Goal: Task Accomplishment & Management: Manage account settings

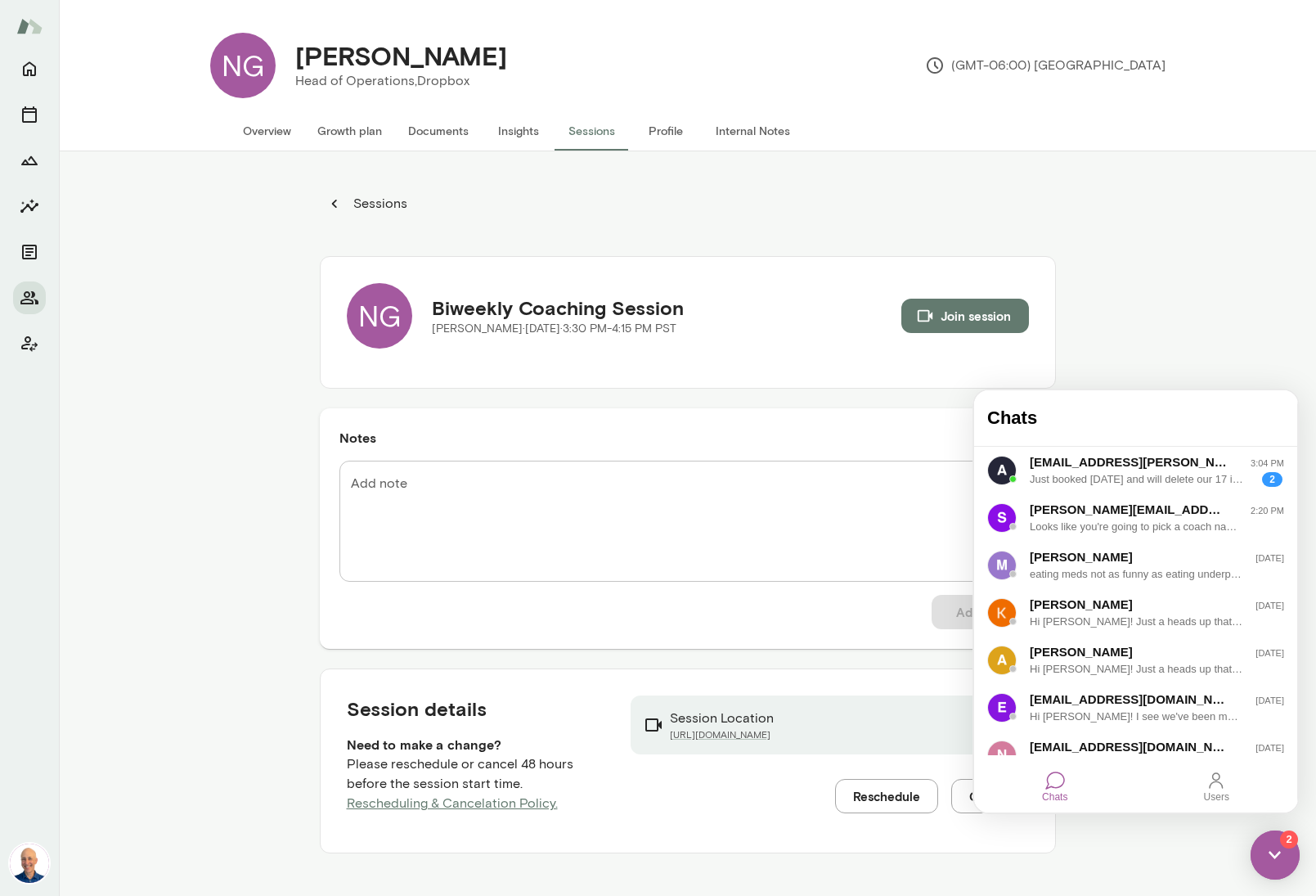
click at [135, 346] on div "Sessions NG Biweekly Coaching Session [PERSON_NAME] · [DATE] · 3:30 PM-4:15 PM …" at bounding box center [687, 599] width 1257 height 896
click at [285, 132] on button "Overview" at bounding box center [267, 131] width 74 height 39
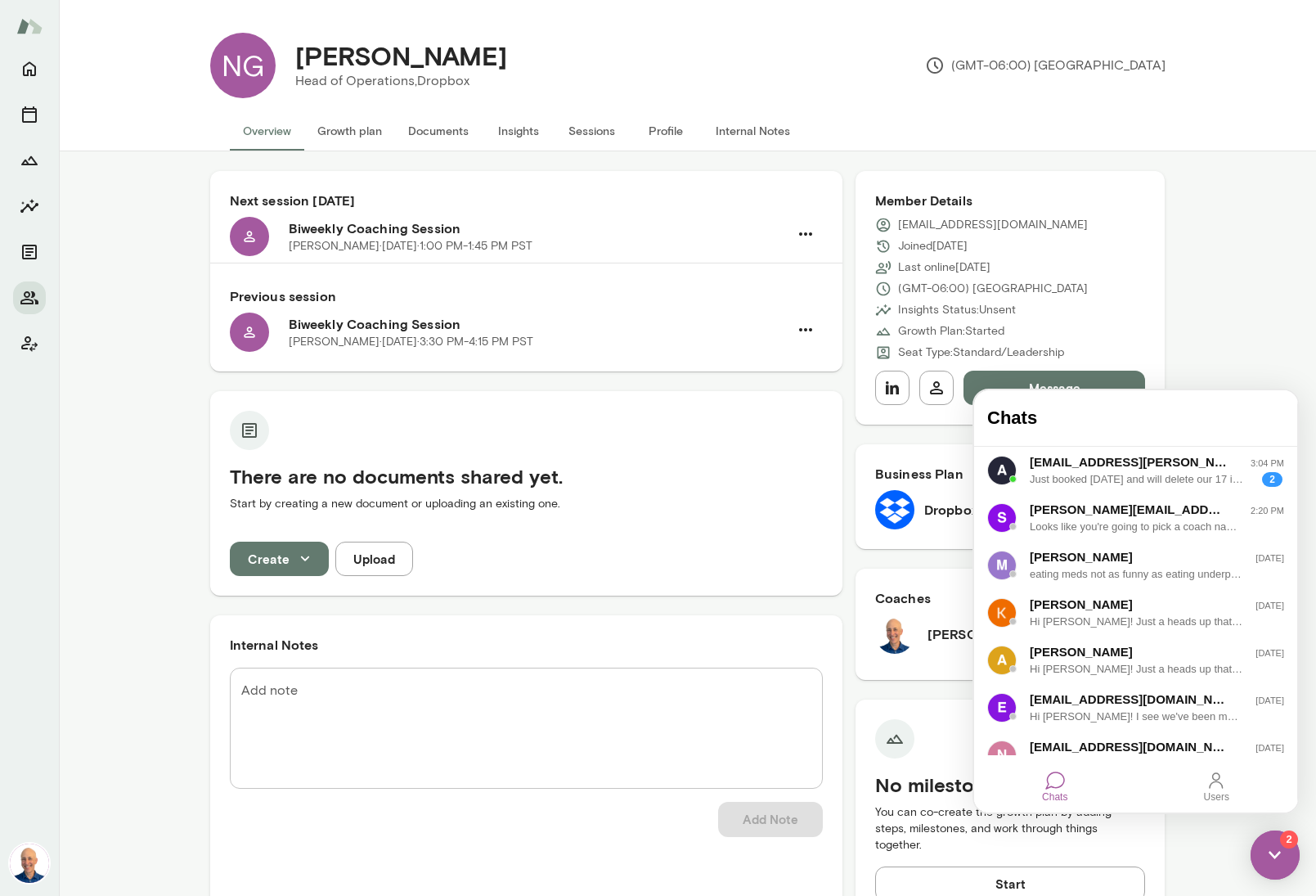
click at [486, 713] on textarea "Add note" at bounding box center [527, 729] width 570 height 94
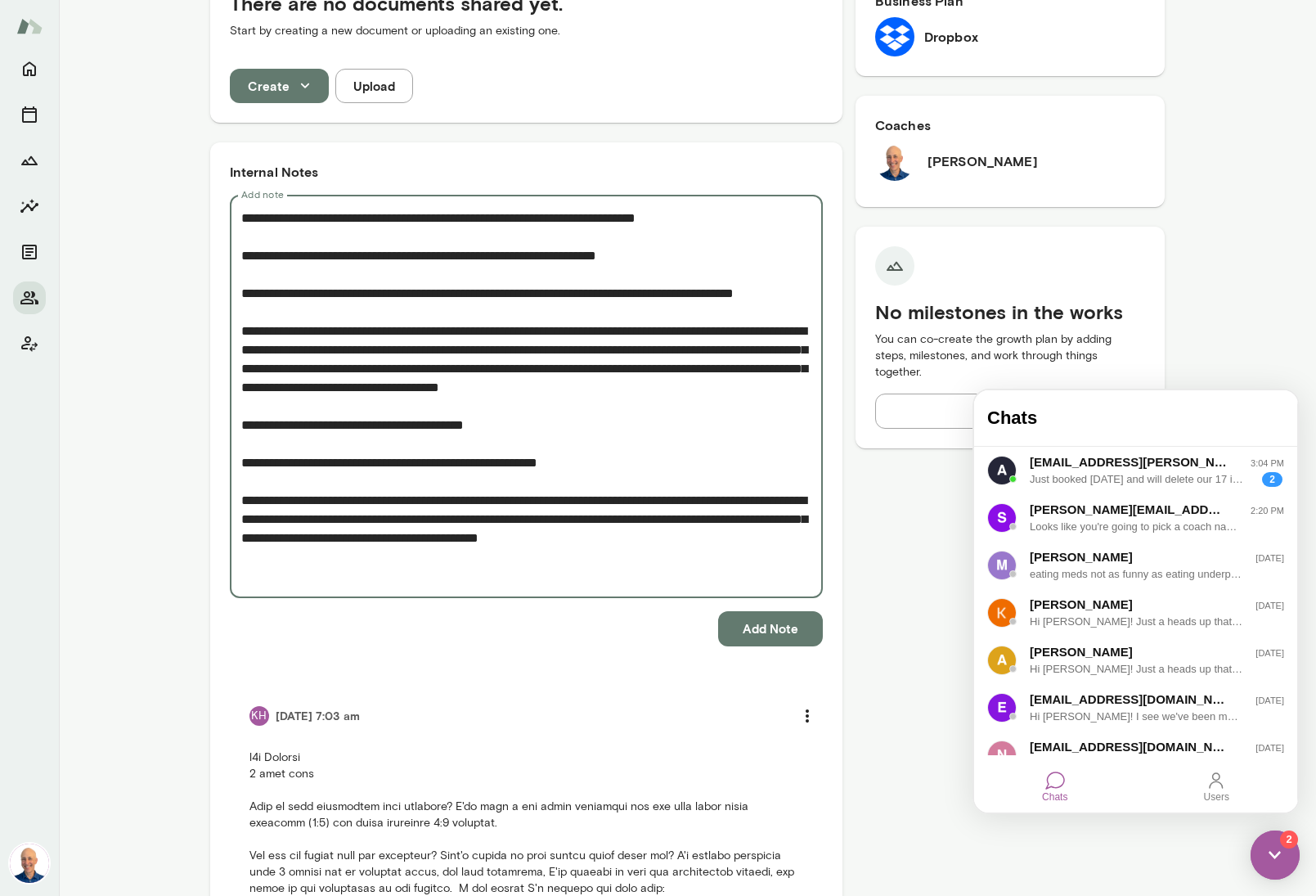
scroll to position [475, 0]
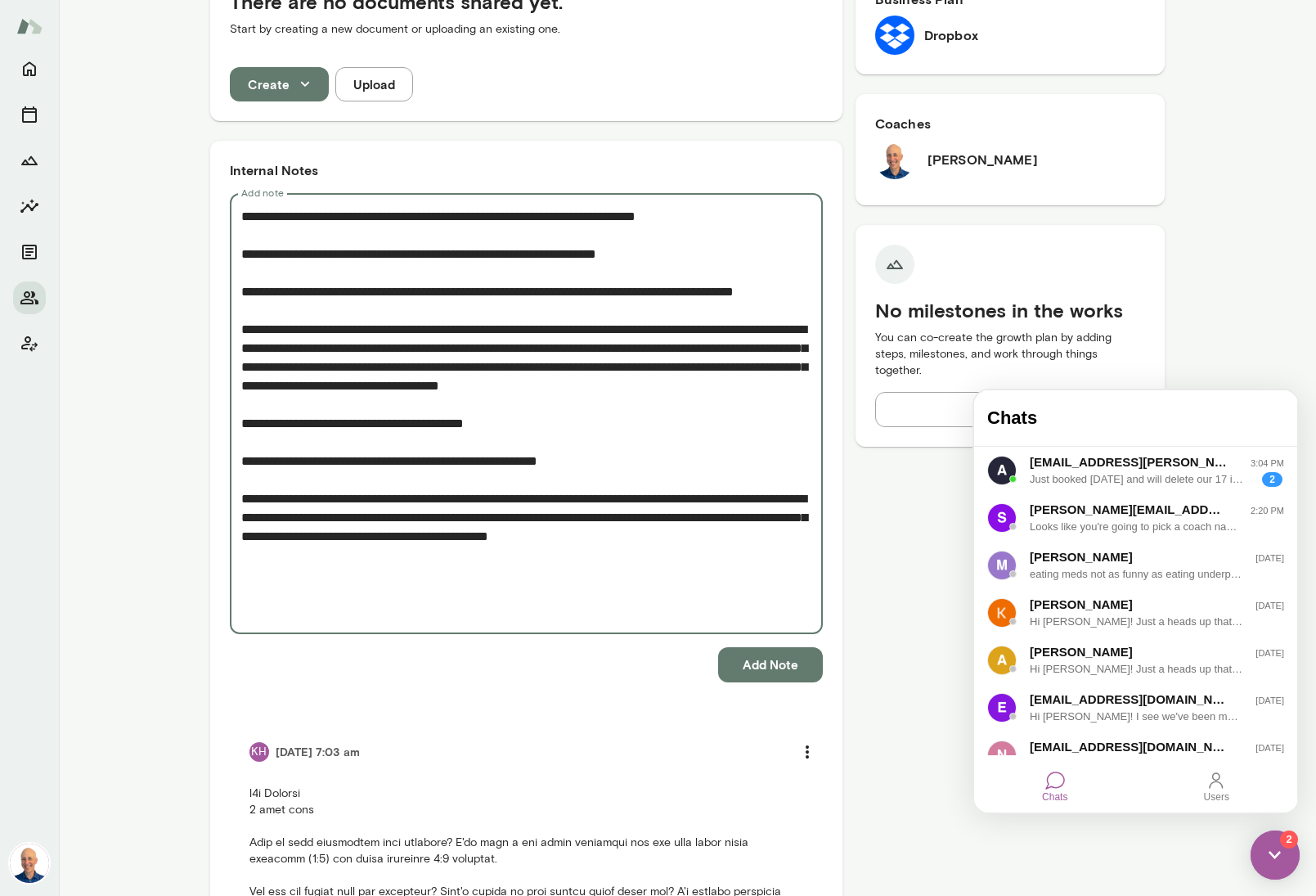
type textarea "**********"
click at [762, 662] on button "Add Note" at bounding box center [771, 664] width 105 height 34
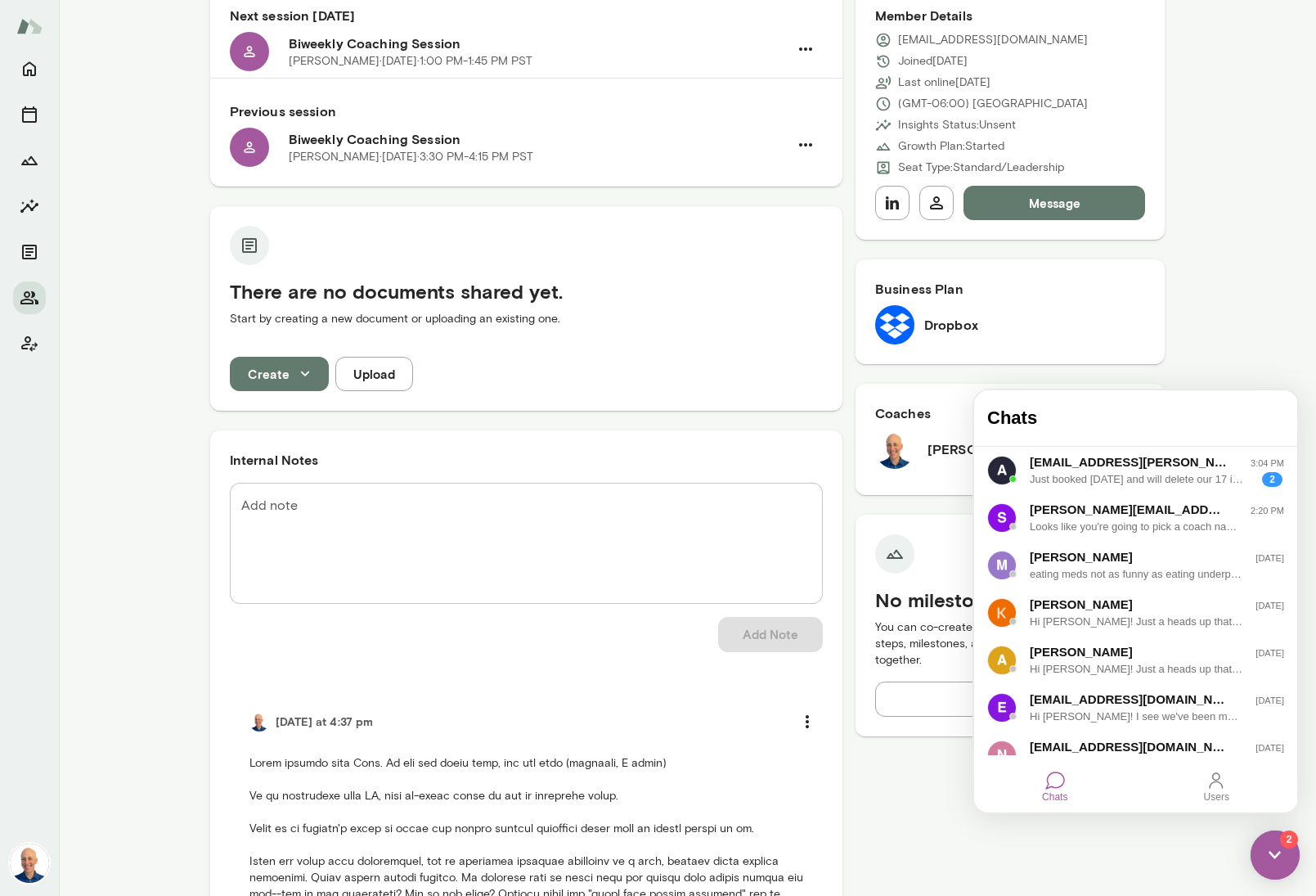
scroll to position [0, 0]
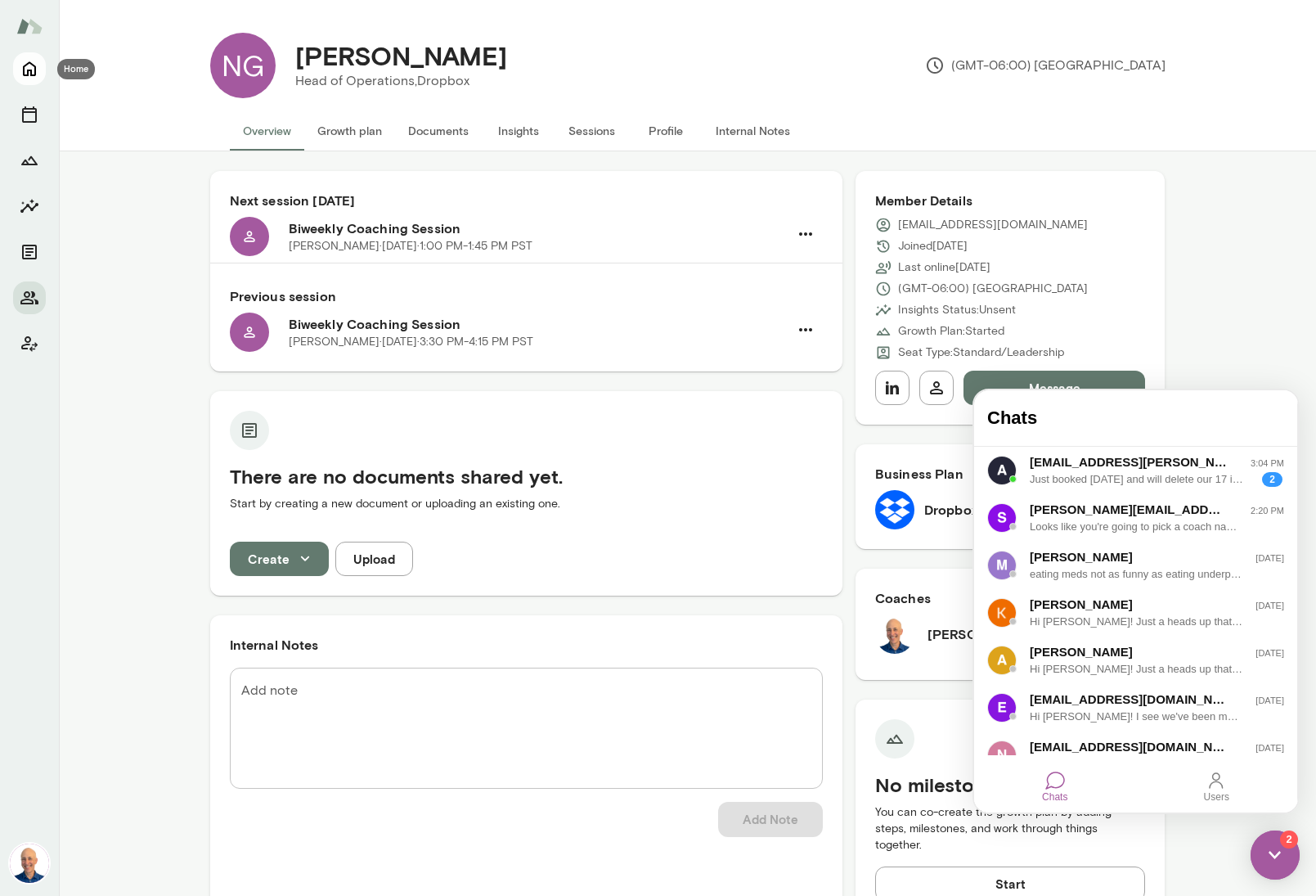
click at [27, 69] on icon "Home" at bounding box center [29, 69] width 20 height 20
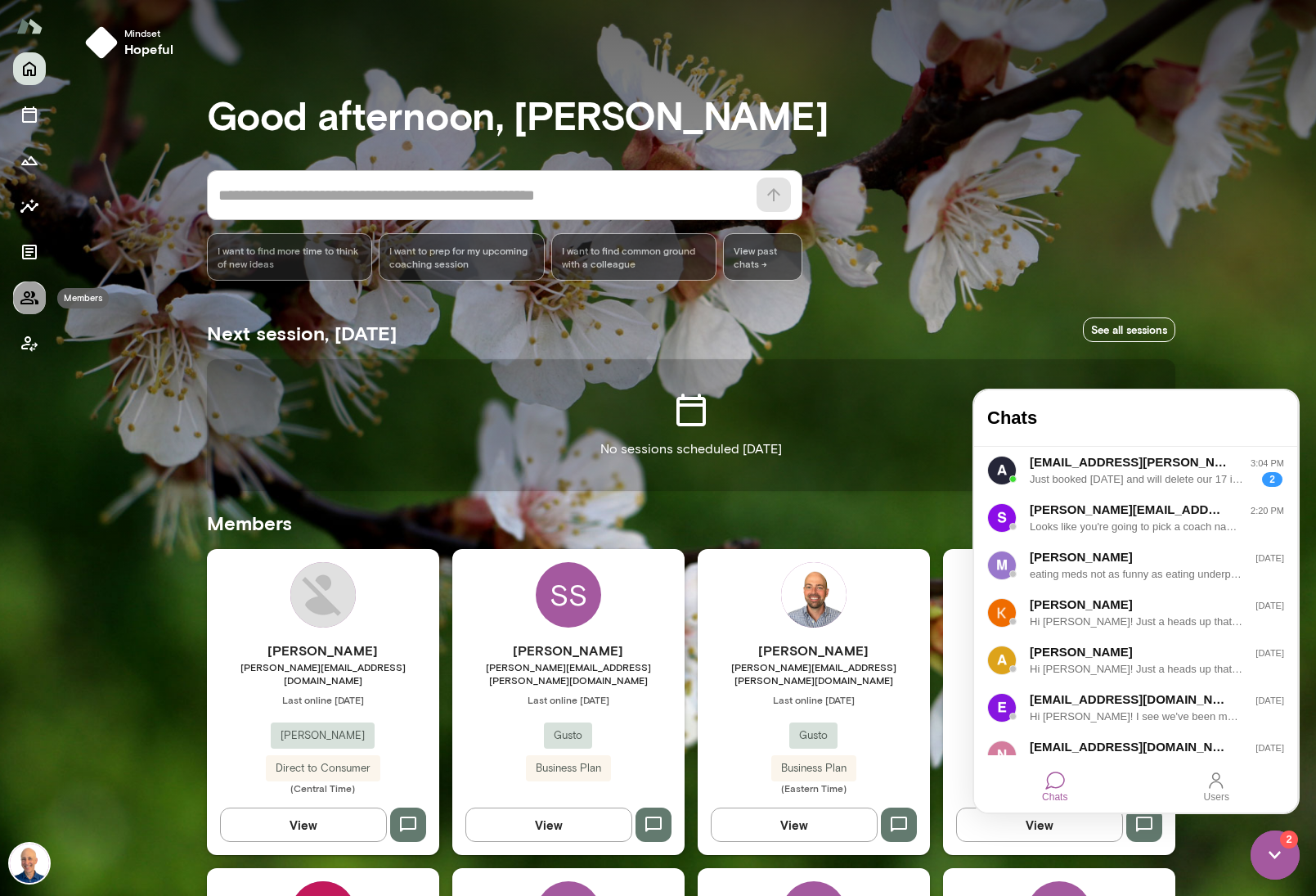
click at [28, 304] on icon "Members" at bounding box center [29, 297] width 18 height 13
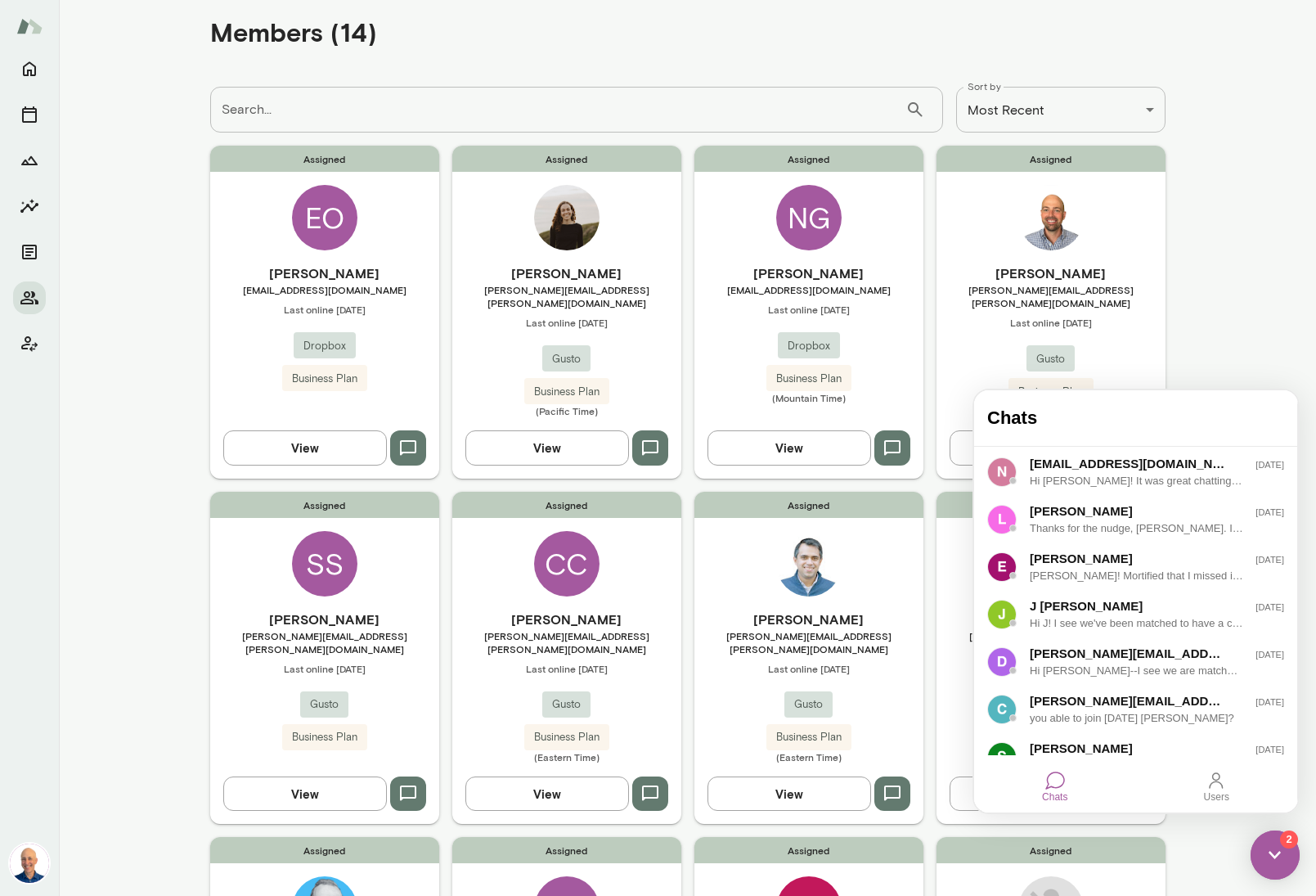
scroll to position [287, 0]
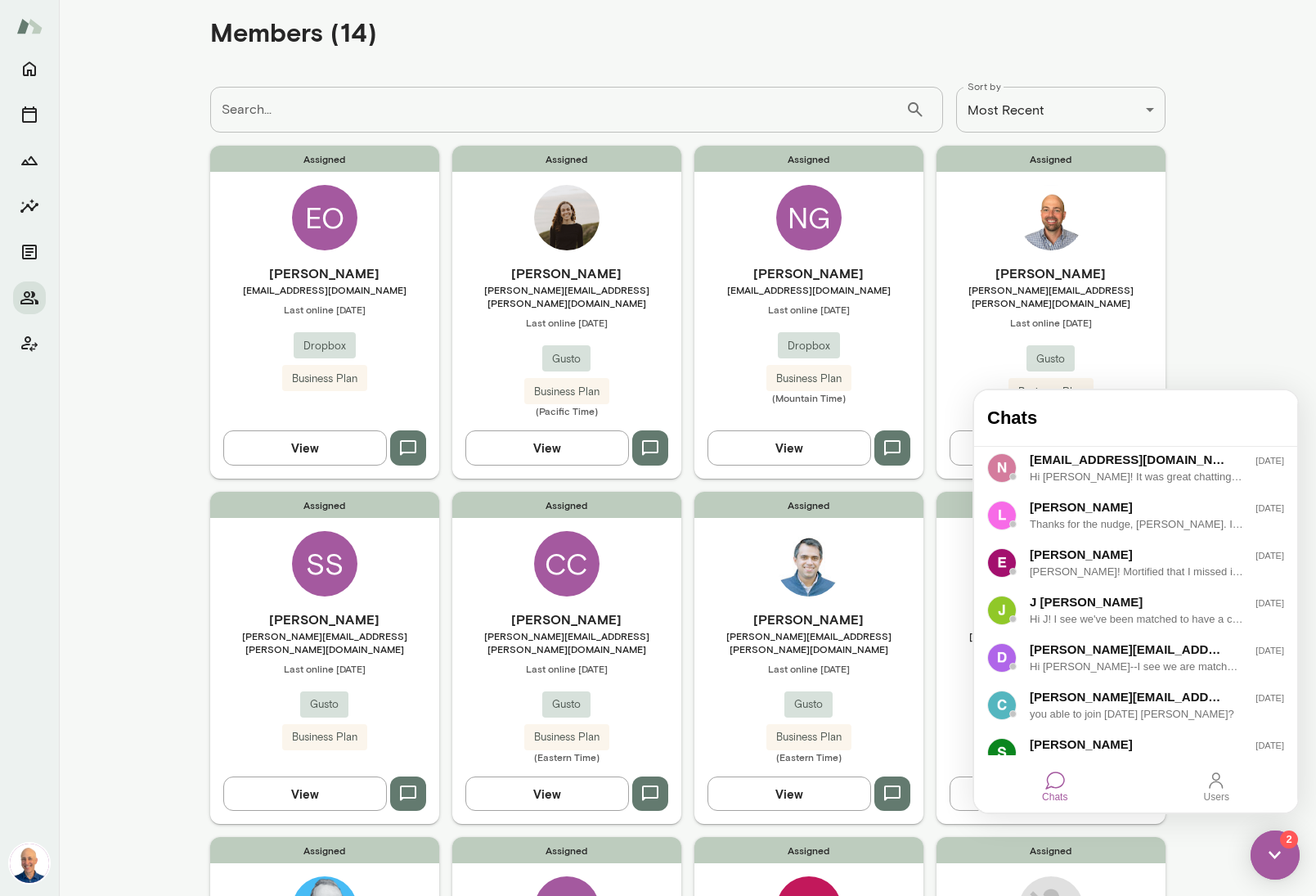
click at [609, 236] on div "Assigned [PERSON_NAME] [PERSON_NAME][EMAIL_ADDRESS][PERSON_NAME][DOMAIN_NAME] L…" at bounding box center [567, 311] width 229 height 332
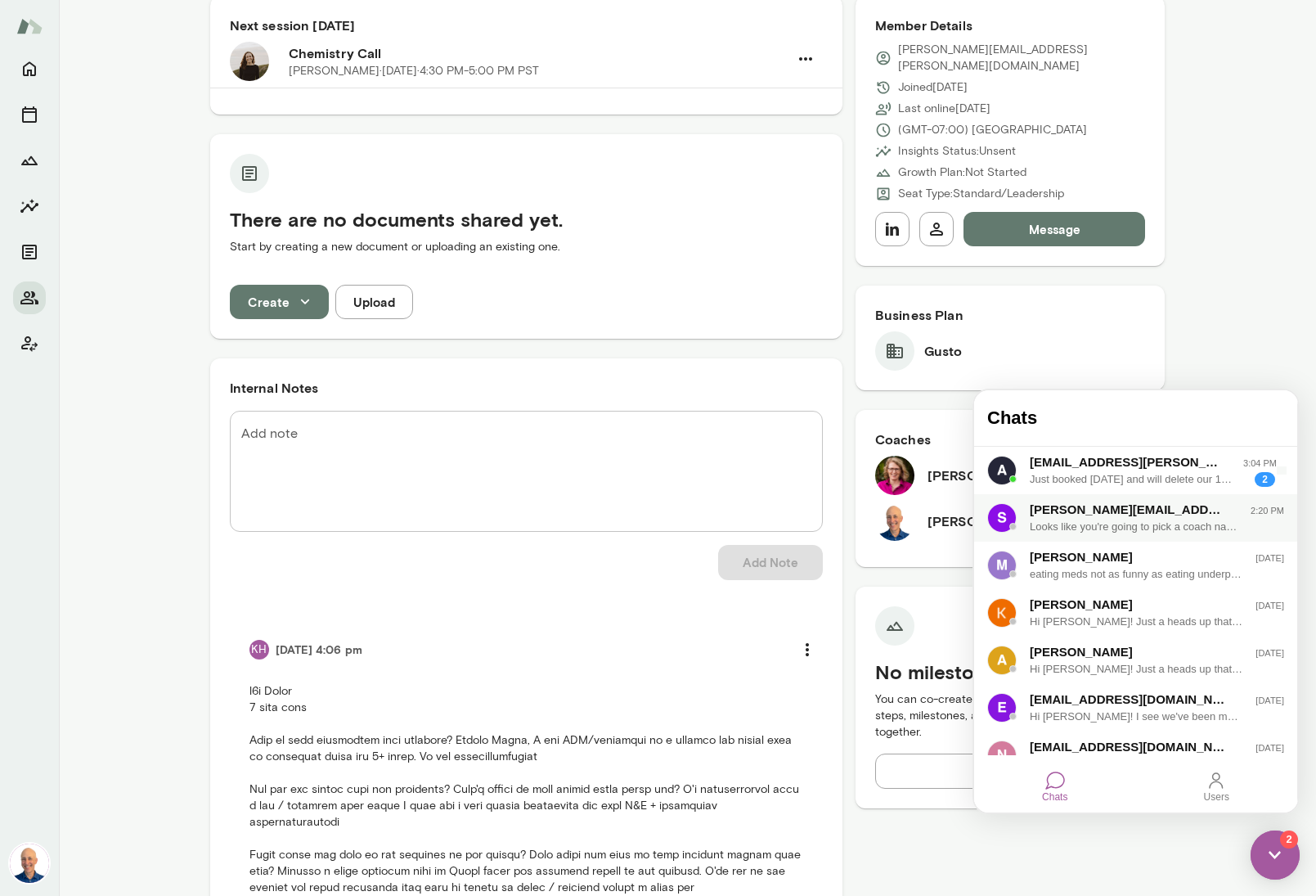
click at [1109, 477] on div "Just booked [DATE] and will delete our 17 invite. Thank you!" at bounding box center [1133, 479] width 207 height 17
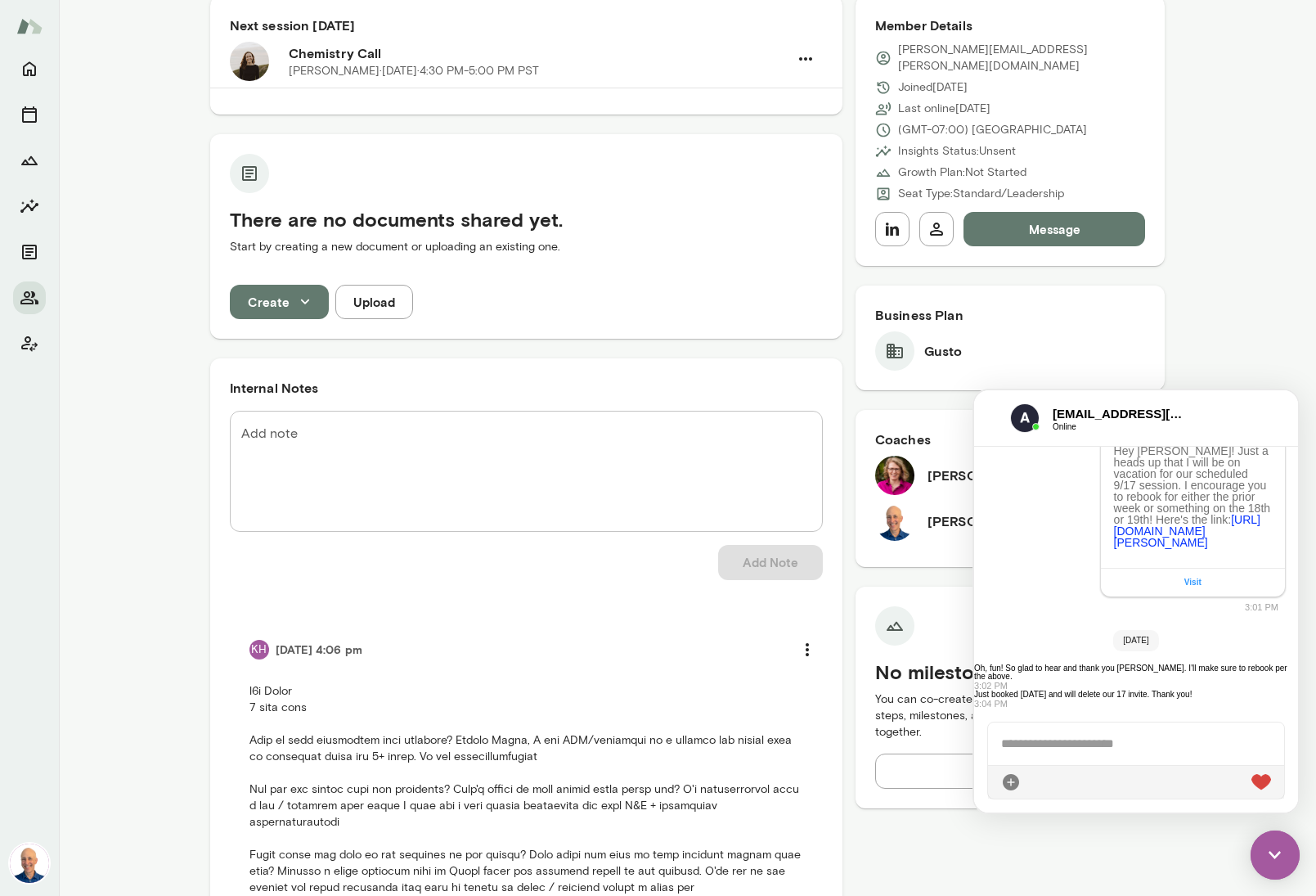
scroll to position [4556, 0]
click at [986, 410] on div "[EMAIL_ADDRESS][PERSON_NAME][DOMAIN_NAME] Online" at bounding box center [1136, 419] width 324 height 57
click at [990, 414] on div at bounding box center [993, 418] width 10 height 20
